Goal: Information Seeking & Learning: Learn about a topic

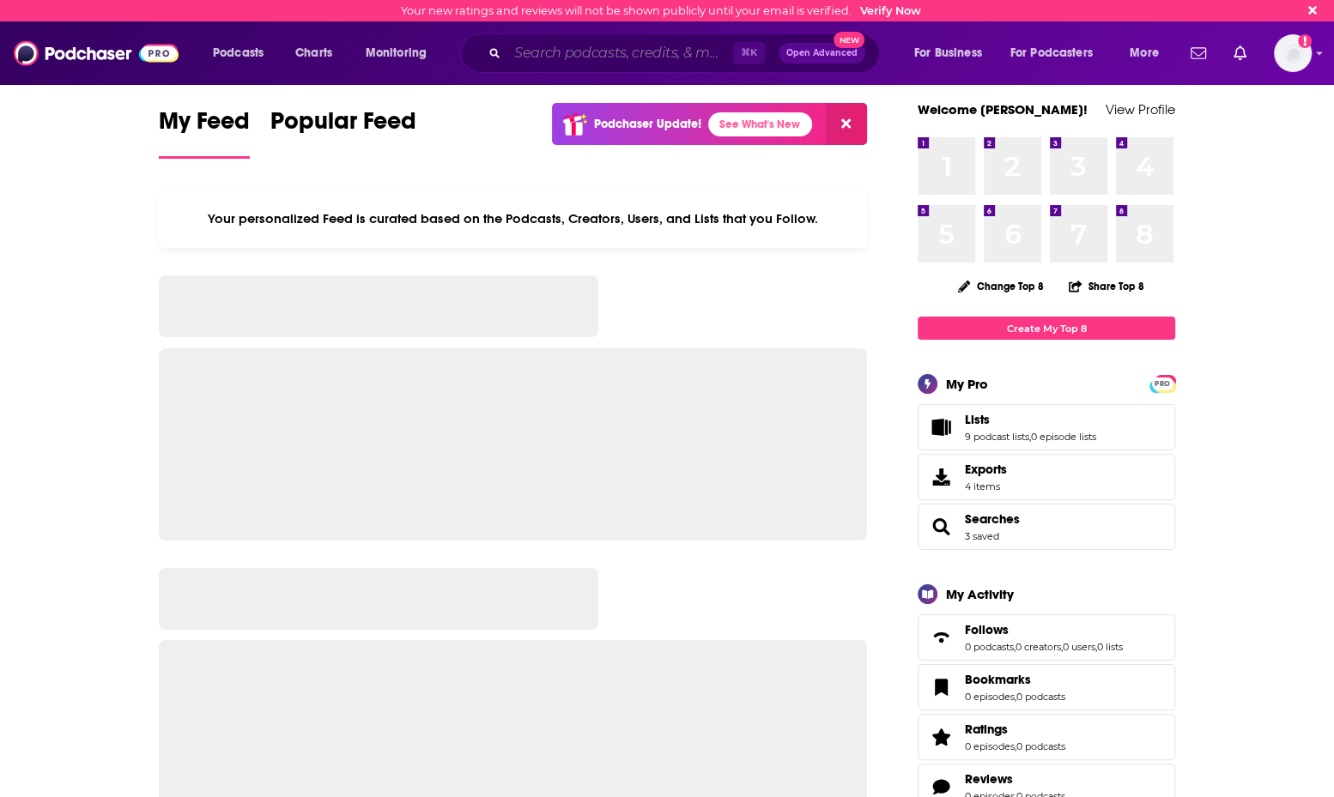
click at [574, 64] on input "Search podcasts, credits, & more..." at bounding box center [620, 52] width 226 height 27
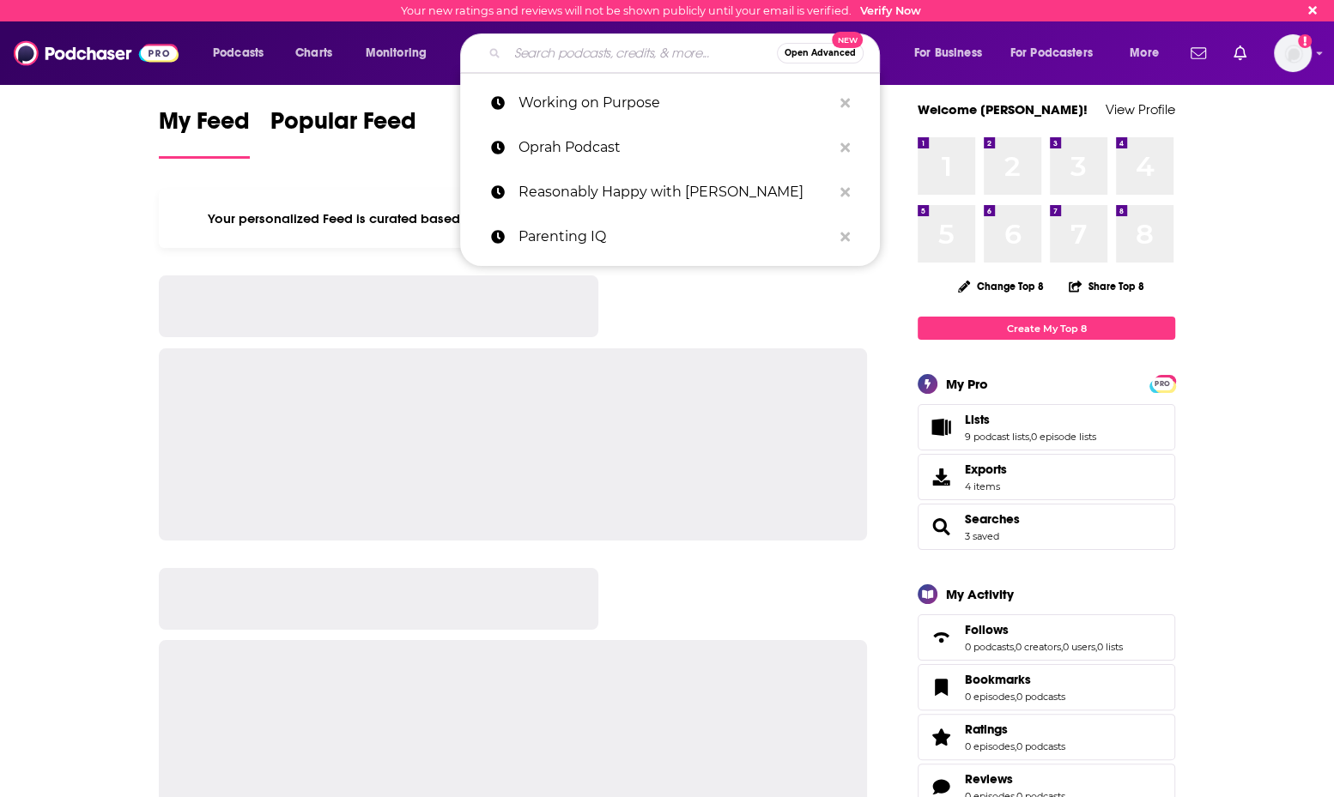
paste input "RAISING US"
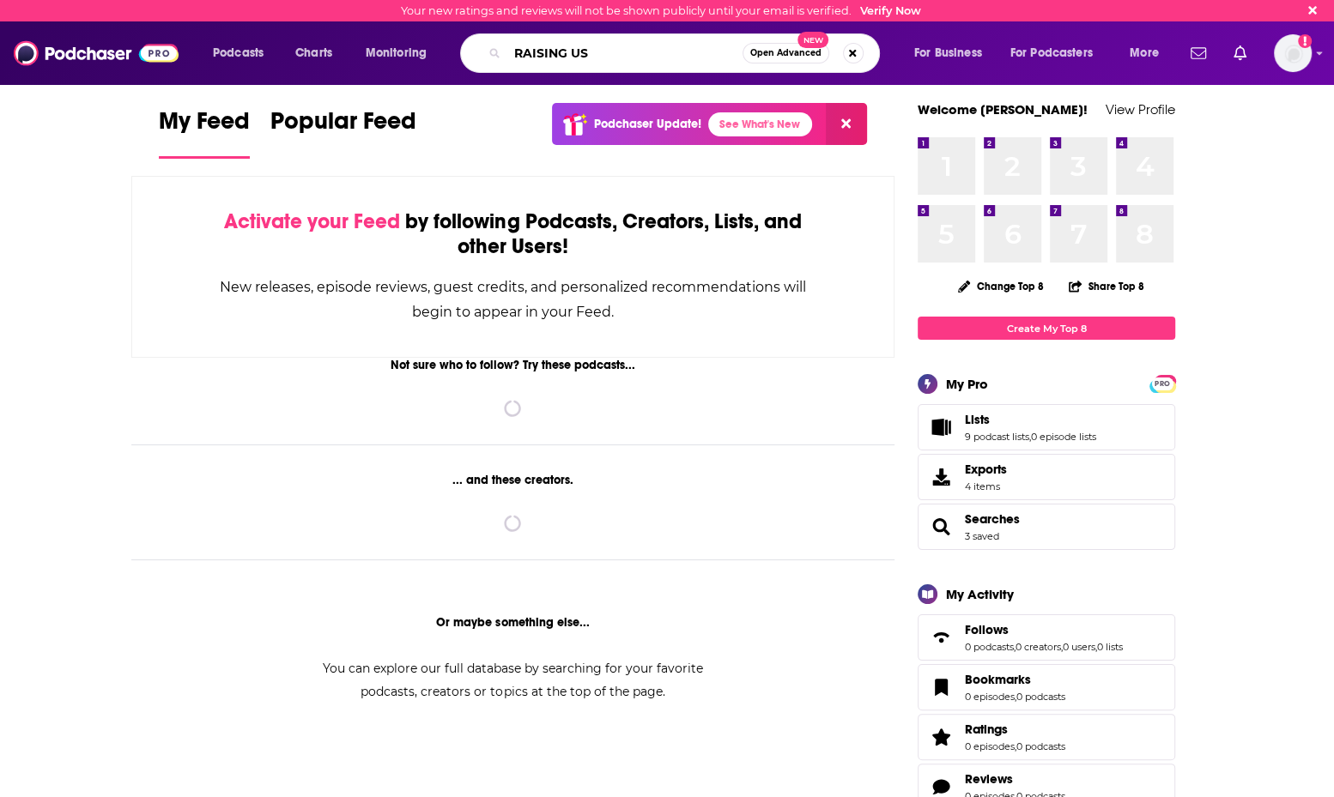
type input "RAISING US"
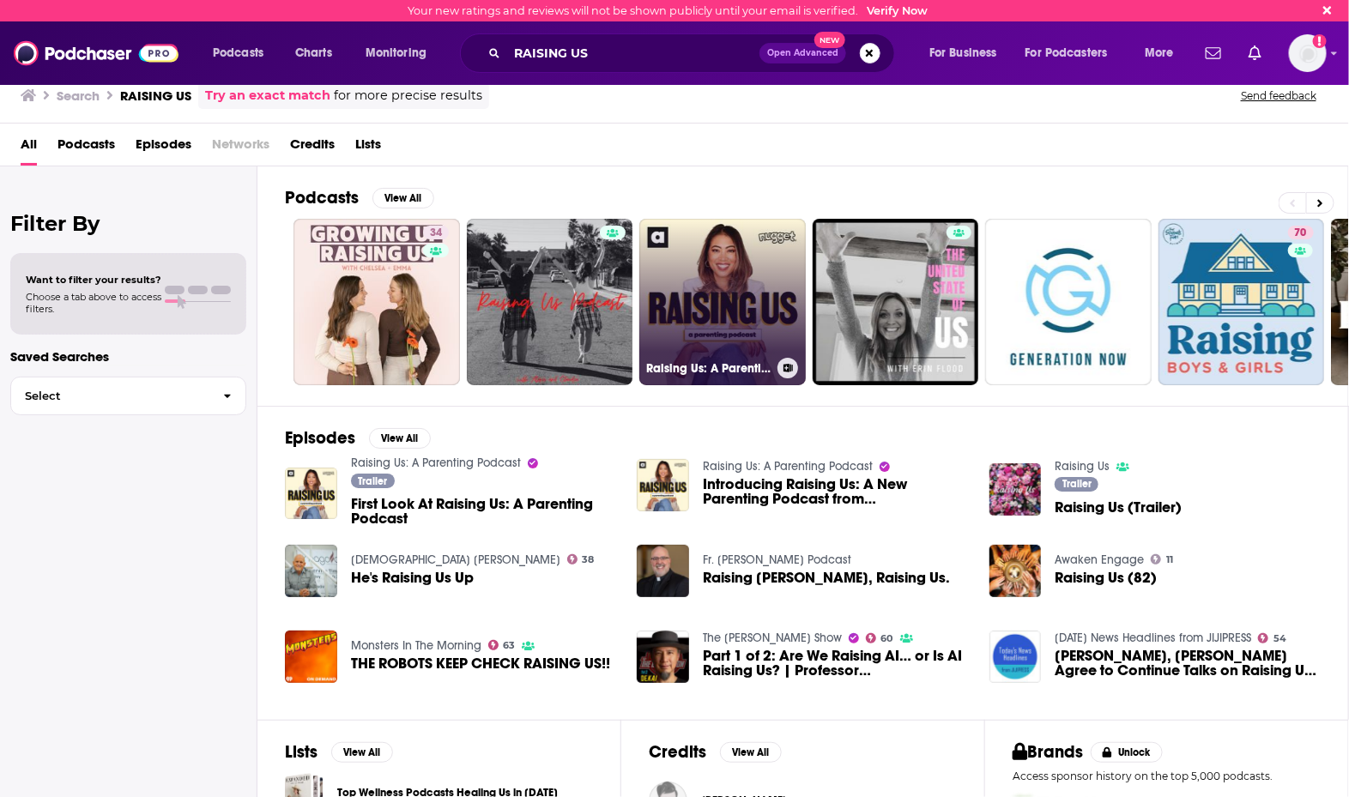
click at [677, 305] on link "Raising Us: A Parenting Podcast" at bounding box center [722, 302] width 166 height 166
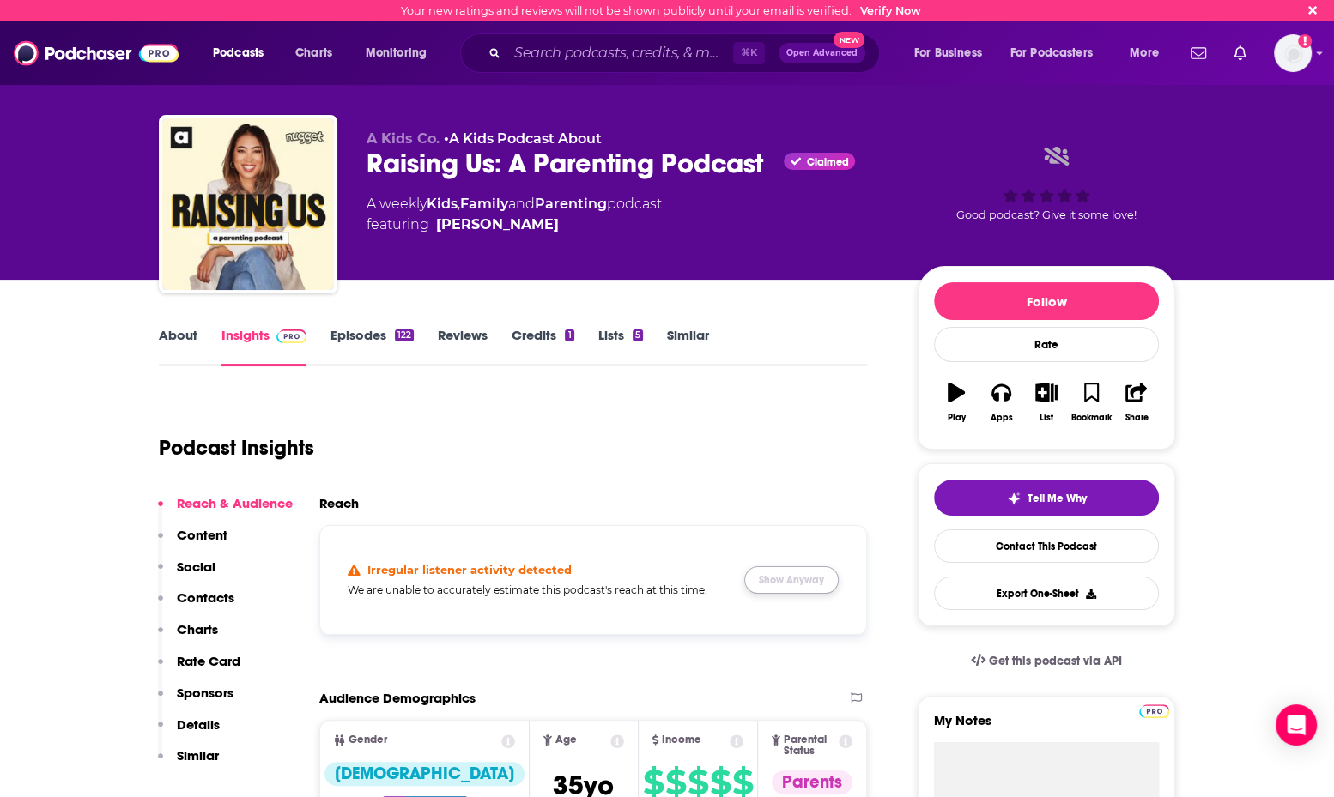
click at [771, 567] on button "Show Anyway" at bounding box center [791, 579] width 94 height 27
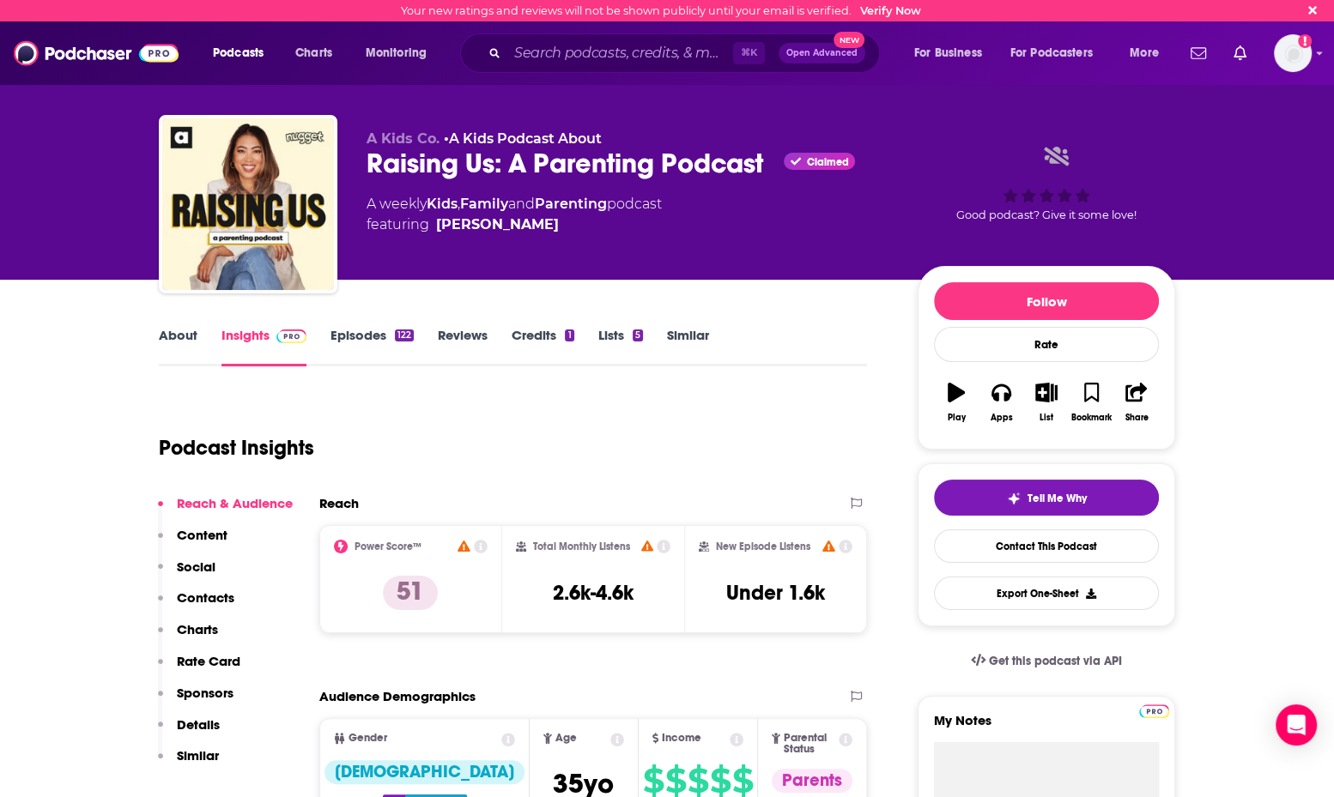
click at [169, 339] on link "About" at bounding box center [178, 346] width 39 height 39
